Goal: Task Accomplishment & Management: Use online tool/utility

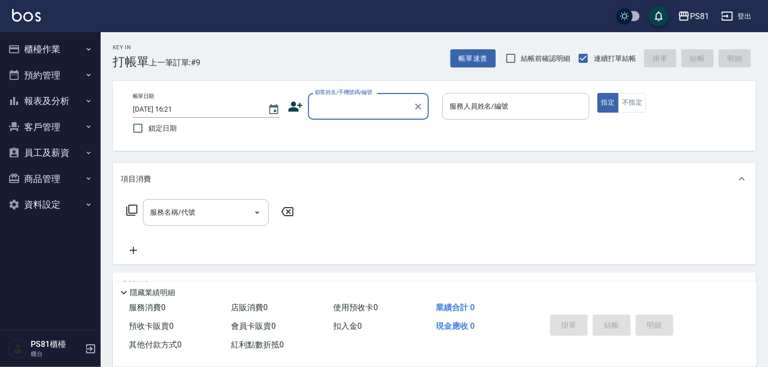
click at [61, 48] on button "櫃檯作業" at bounding box center [50, 49] width 93 height 26
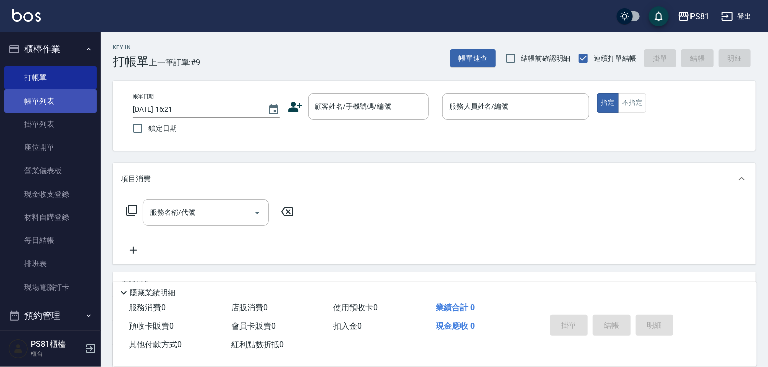
click at [58, 95] on link "帳單列表" at bounding box center [50, 101] width 93 height 23
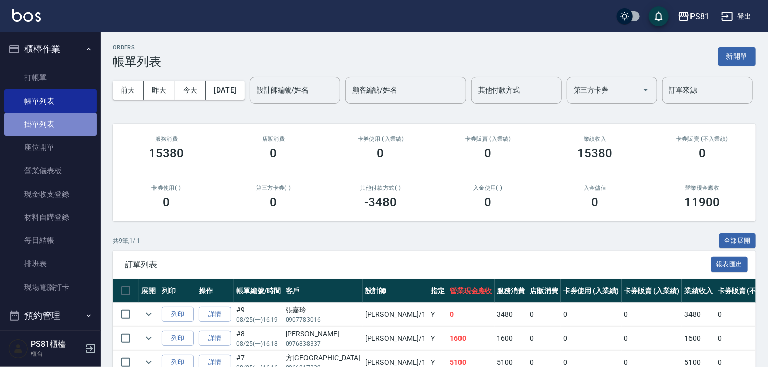
click at [53, 123] on link "掛單列表" at bounding box center [50, 124] width 93 height 23
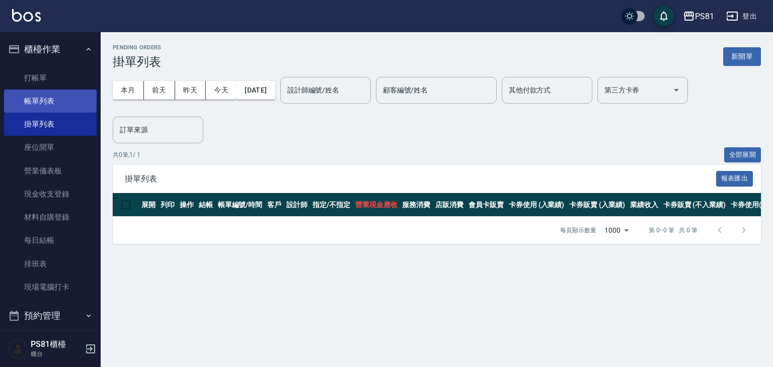
click at [62, 92] on link "帳單列表" at bounding box center [50, 101] width 93 height 23
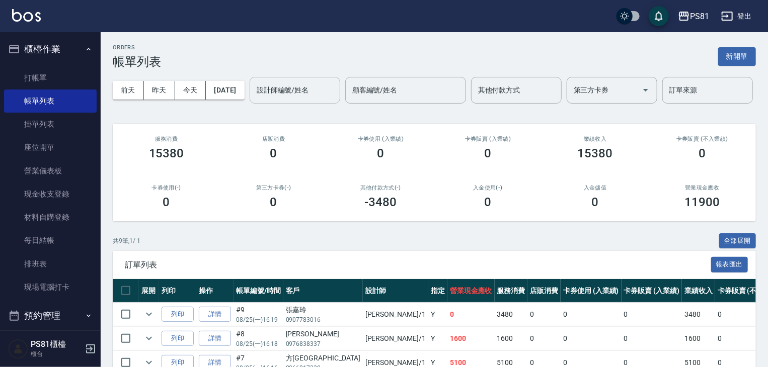
click at [254, 99] on input "設計師編號/姓名" at bounding box center [295, 91] width 82 height 18
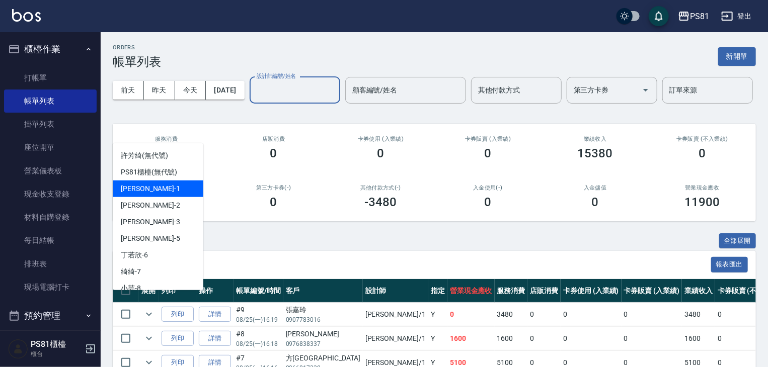
click at [160, 188] on div "[PERSON_NAME] -1" at bounding box center [158, 189] width 91 height 17
type input "[PERSON_NAME]-1"
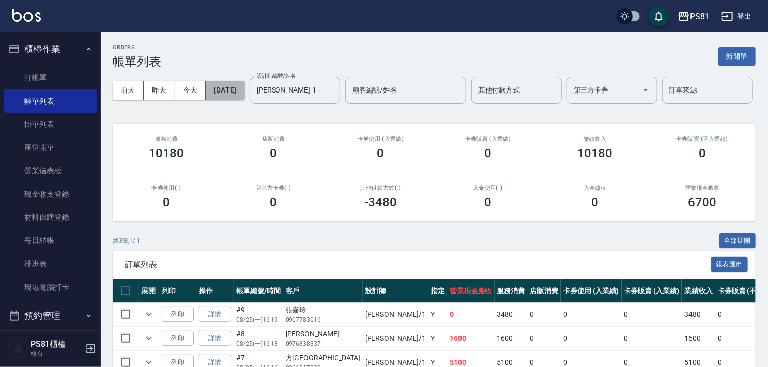
click at [238, 92] on button "[DATE]" at bounding box center [225, 90] width 38 height 19
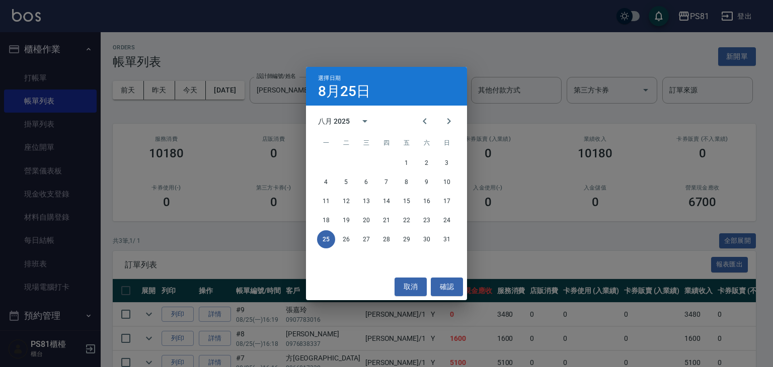
click at [247, 42] on div "選擇日期 8月25日 八月 2025 一 二 三 四 五 六 日 1 2 3 4 5 6 7 8 9 10 11 12 13 14 15 16 17 18 1…" at bounding box center [386, 183] width 773 height 367
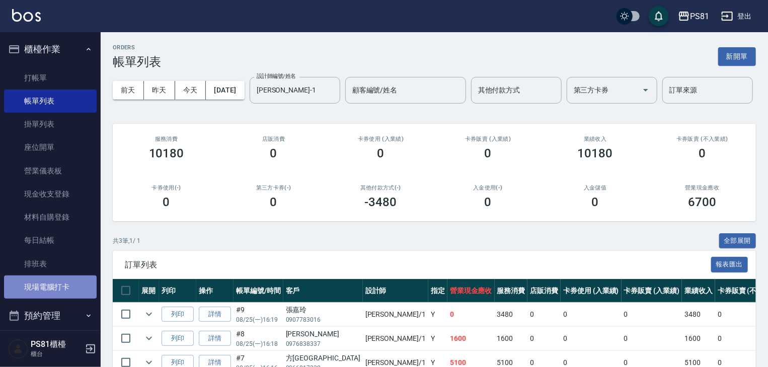
click at [64, 280] on link "現場電腦打卡" at bounding box center [50, 287] width 93 height 23
